Goal: Find specific page/section: Find specific page/section

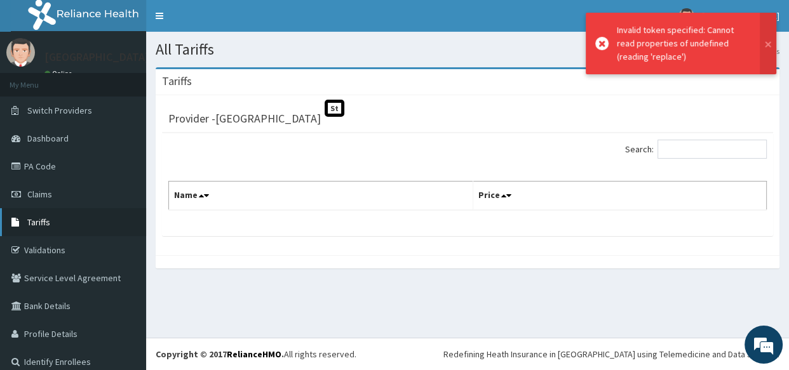
click at [73, 221] on link "Tariffs" at bounding box center [73, 222] width 146 height 28
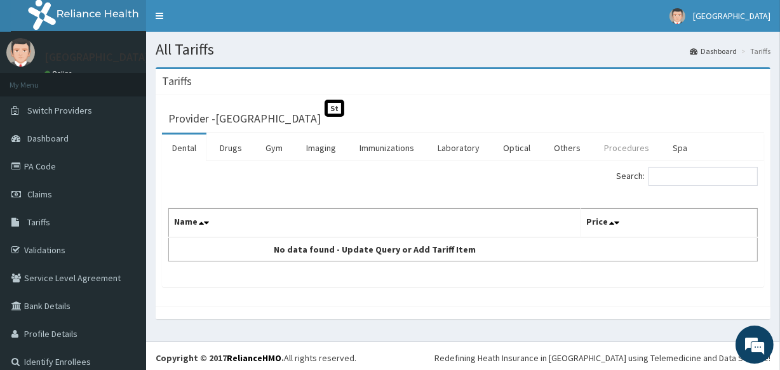
click at [639, 148] on link "Procedures" at bounding box center [626, 148] width 65 height 27
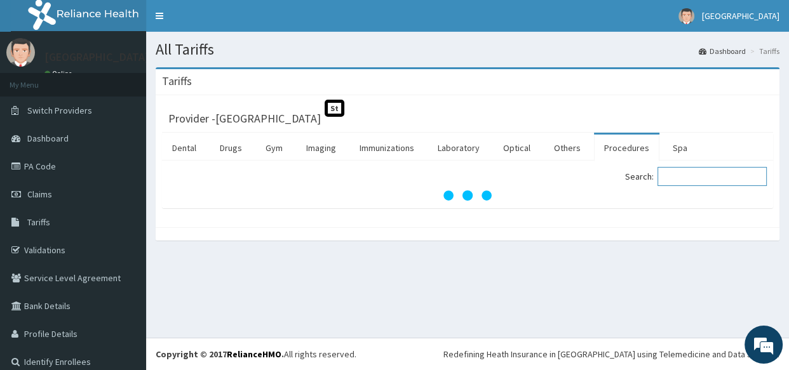
click at [737, 183] on input "Search:" at bounding box center [711, 176] width 109 height 19
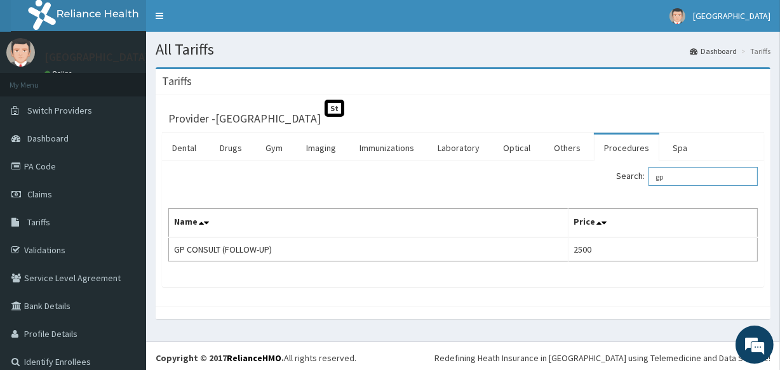
type input "gp"
click at [62, 249] on link "Validations" at bounding box center [73, 250] width 146 height 28
